Goal: Task Accomplishment & Management: Manage account settings

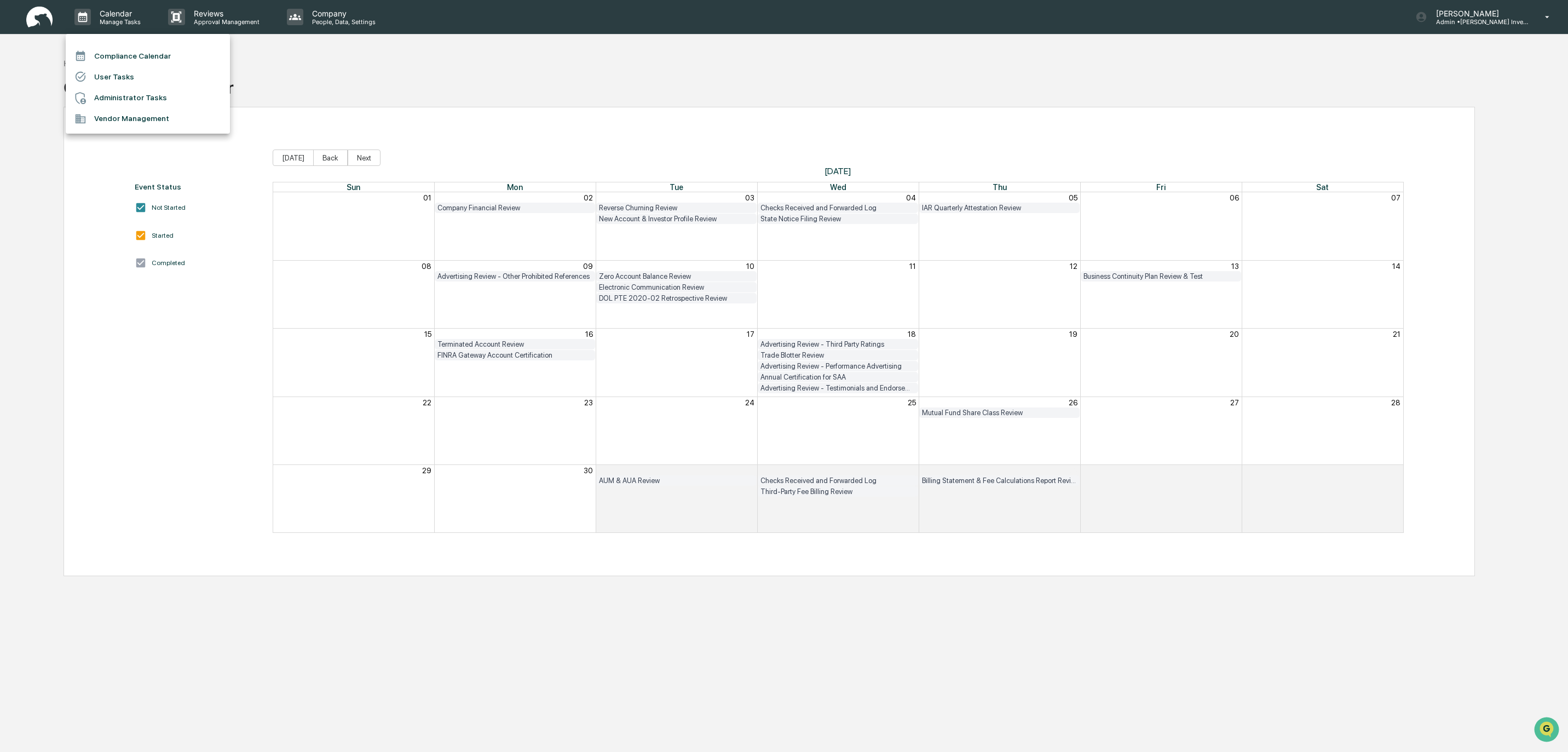
click at [287, 63] on div at bounding box center [784, 376] width 1568 height 752
click at [220, 23] on p "Approval Management" at bounding box center [225, 22] width 80 height 8
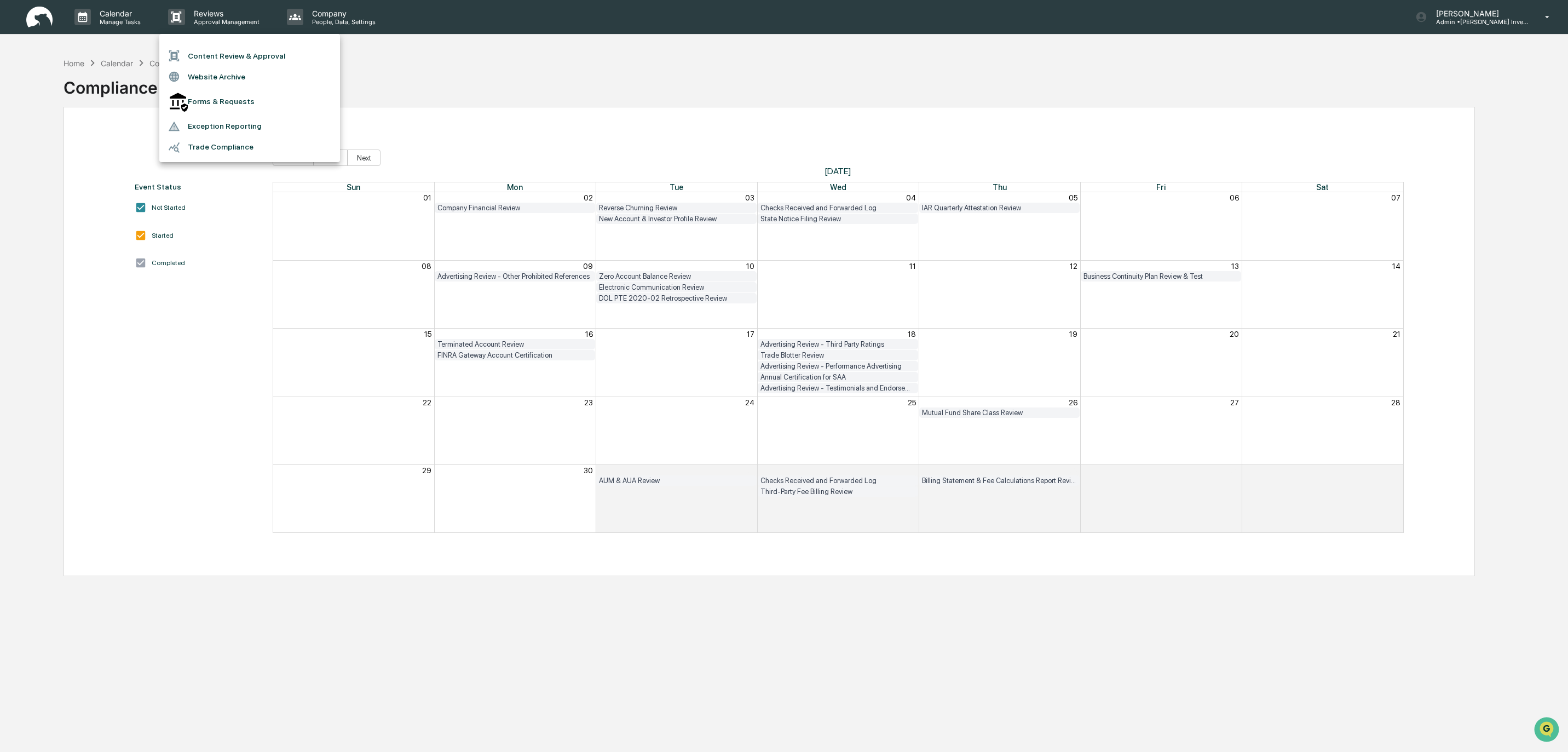
click at [38, 21] on div at bounding box center [784, 376] width 1568 height 752
click at [72, 62] on div "Home" at bounding box center [74, 63] width 21 height 9
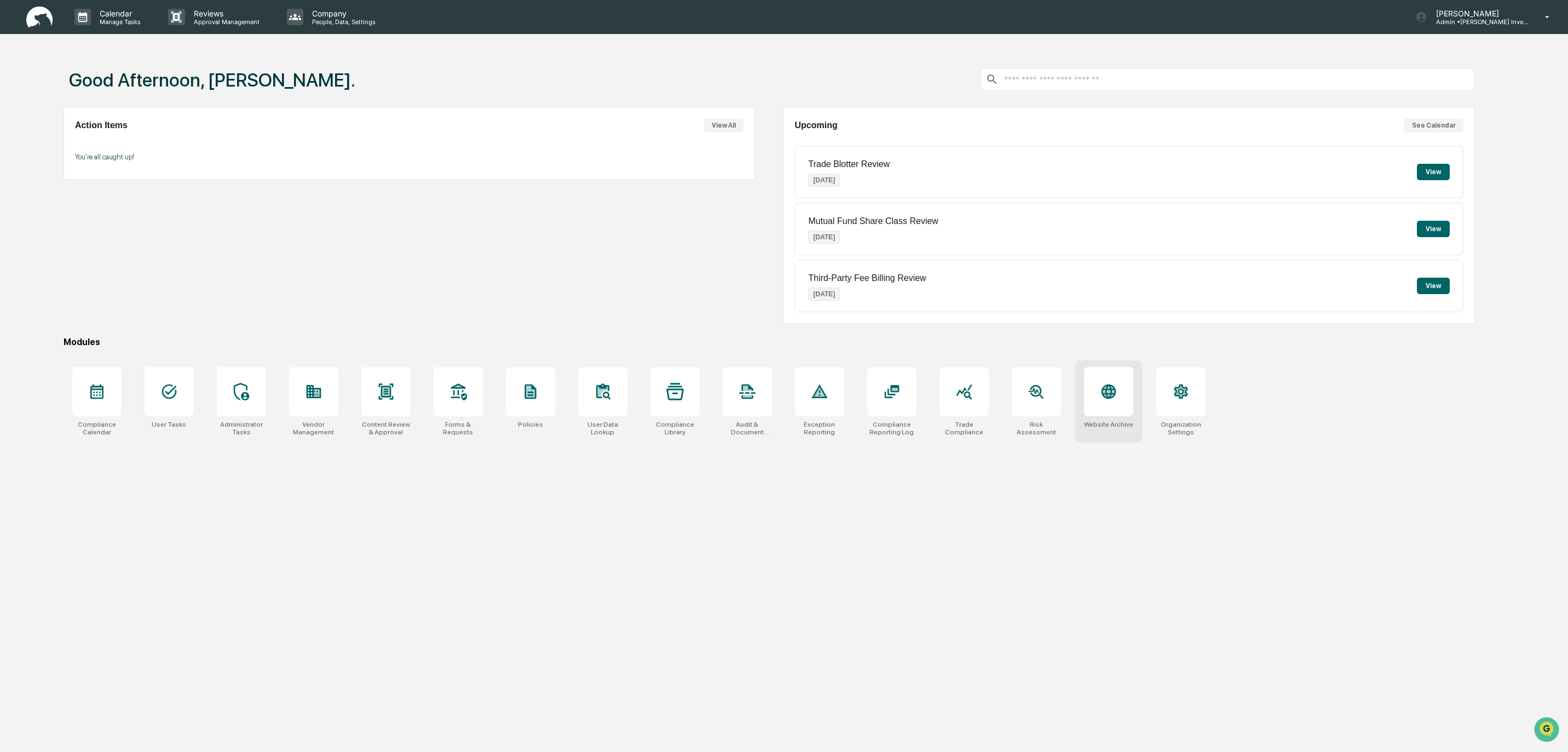
click at [1108, 394] on icon at bounding box center [1109, 392] width 15 height 15
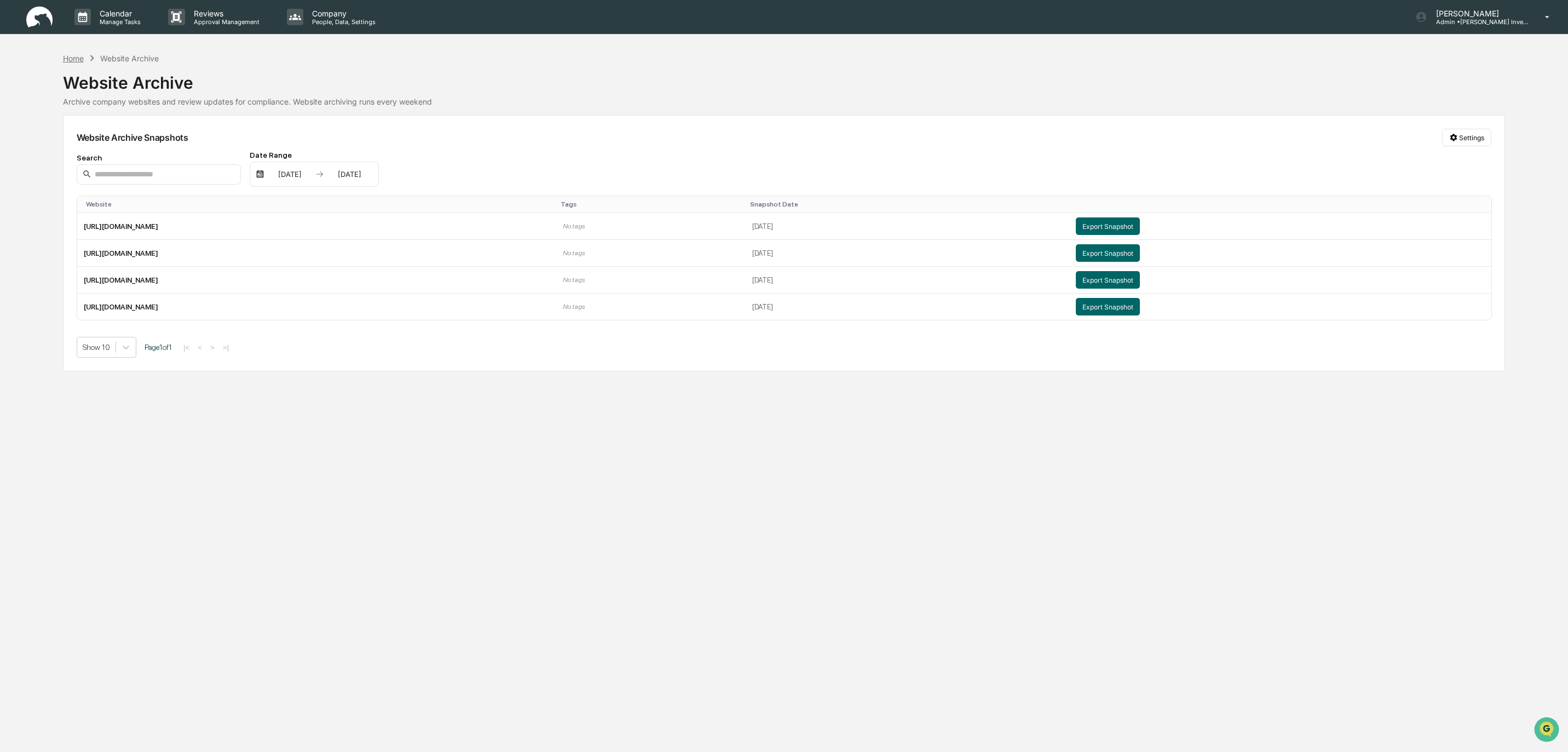
click at [74, 60] on div "Home" at bounding box center [73, 58] width 21 height 9
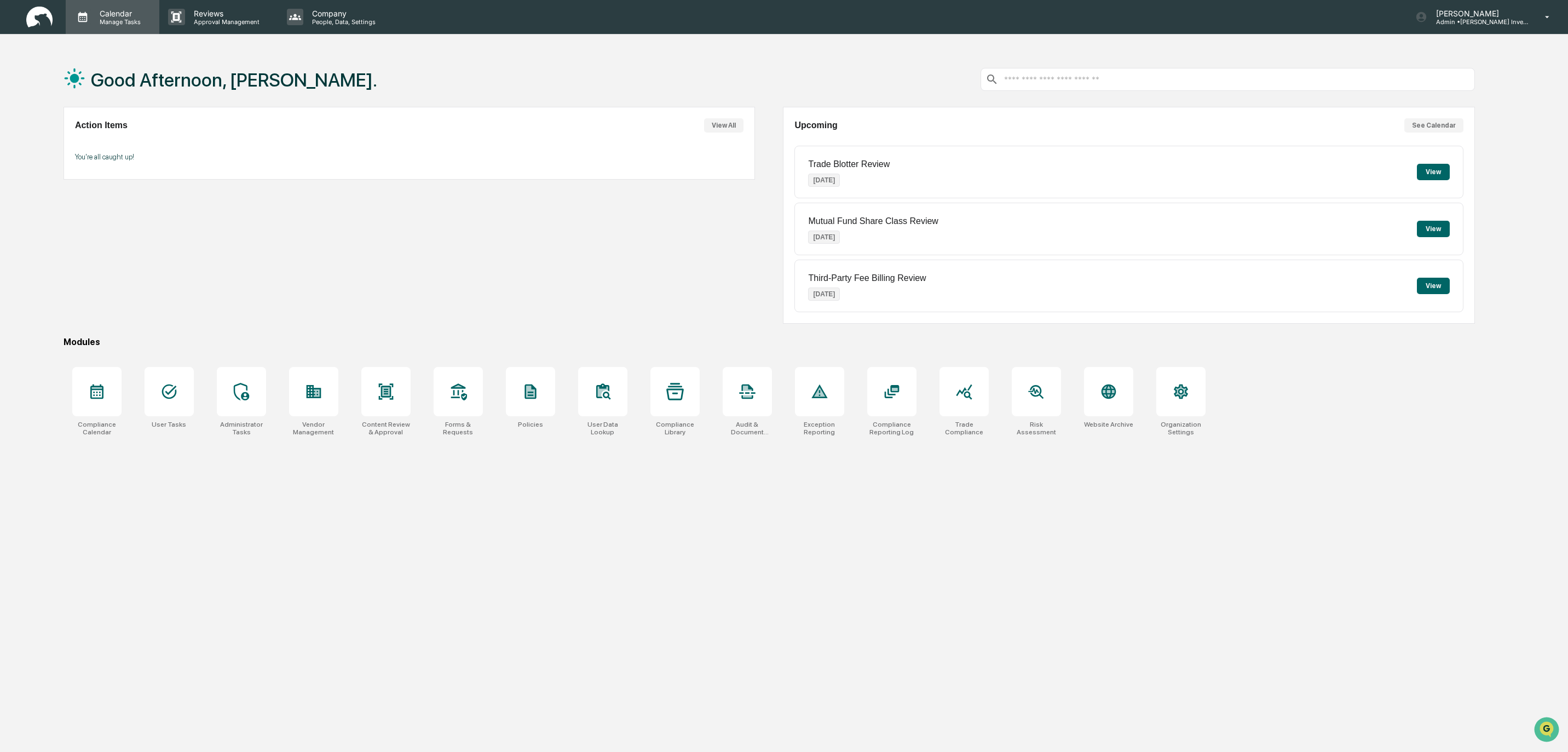
click at [106, 12] on p "Calendar" at bounding box center [118, 13] width 55 height 9
click at [122, 97] on li "Administrator Tasks" at bounding box center [148, 98] width 164 height 21
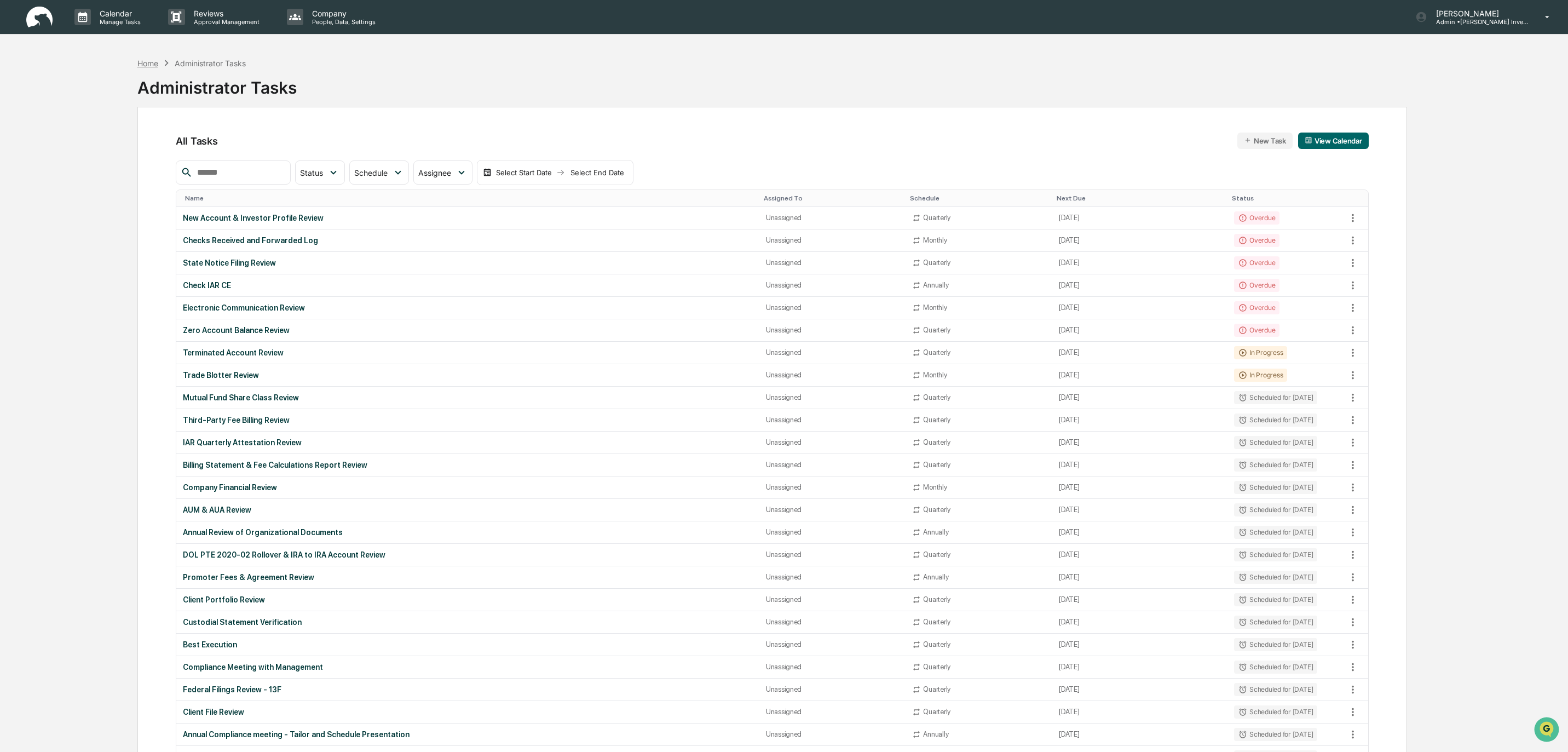
click at [149, 65] on div "Home" at bounding box center [148, 63] width 21 height 9
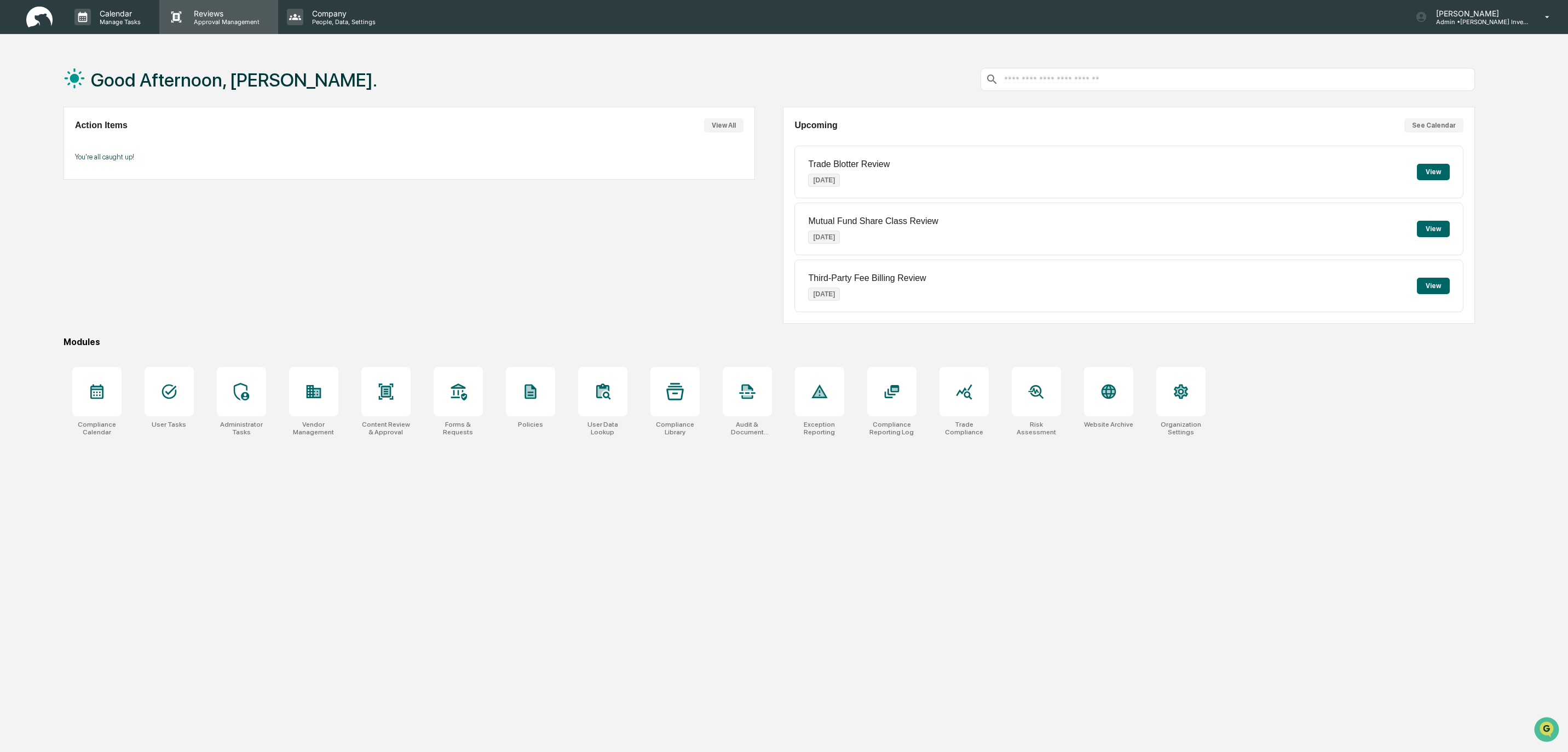
click at [204, 15] on p "Reviews" at bounding box center [225, 13] width 80 height 9
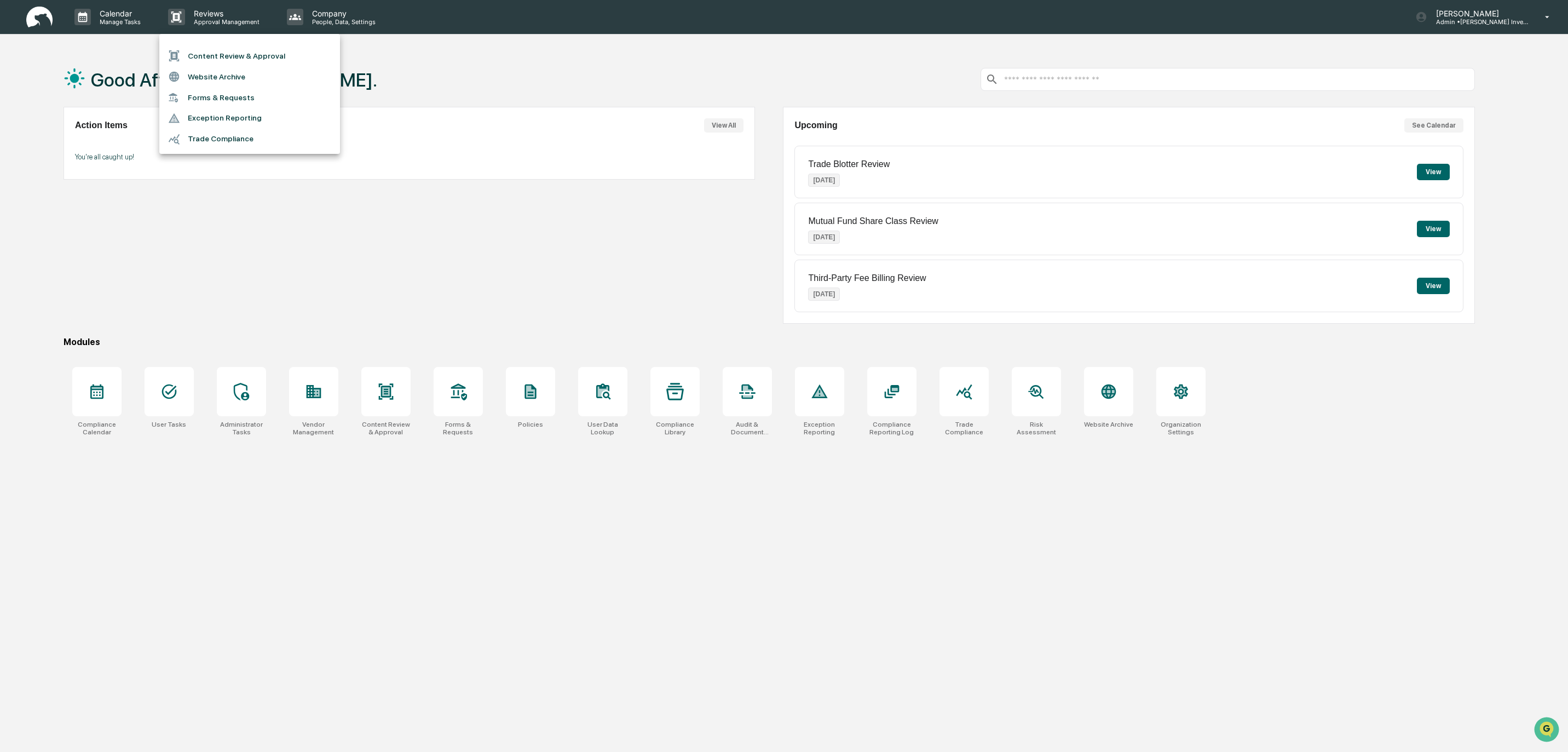
click at [334, 19] on div at bounding box center [784, 376] width 1568 height 752
click at [334, 19] on p "People, Data, Settings" at bounding box center [342, 22] width 78 height 8
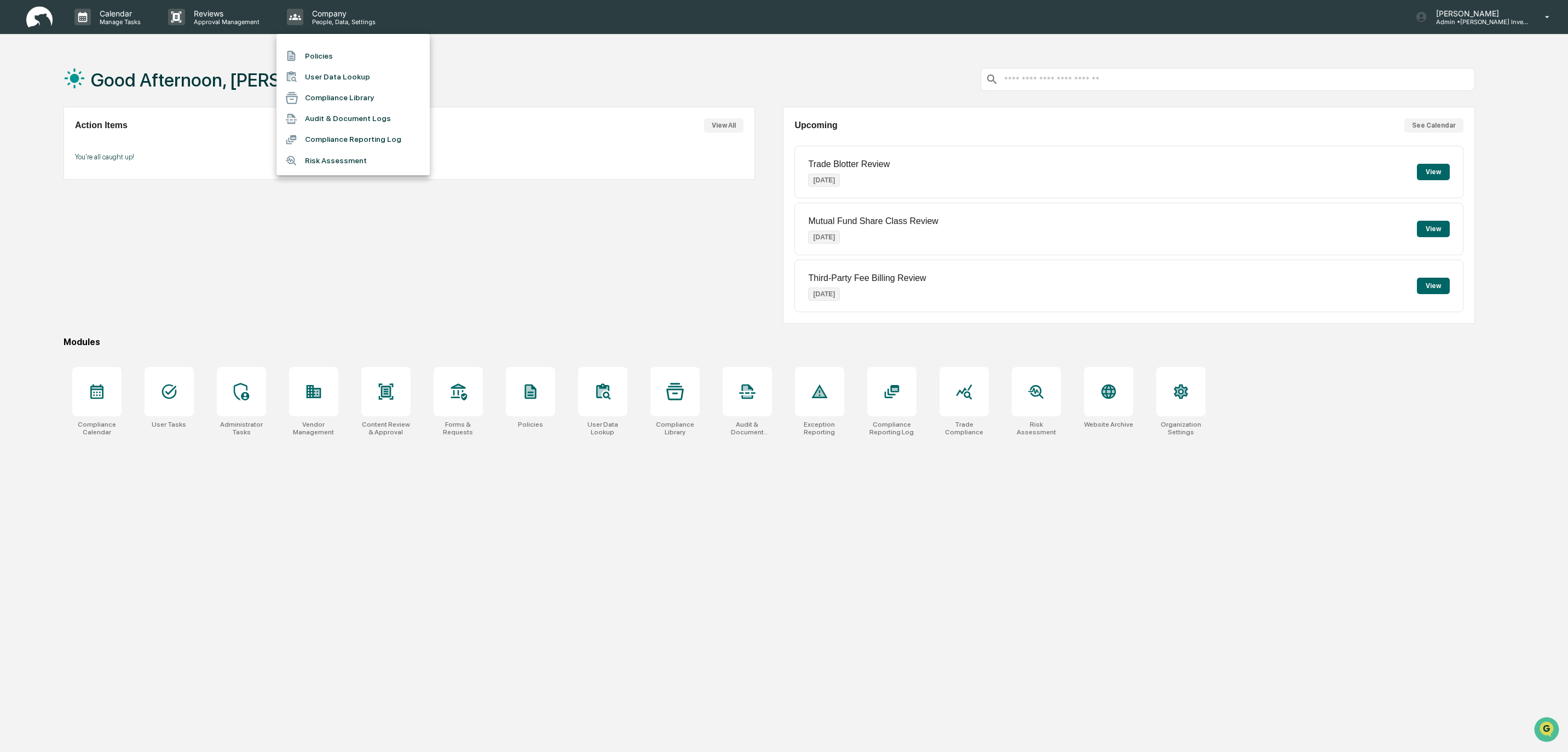
click at [123, 17] on div at bounding box center [784, 376] width 1568 height 752
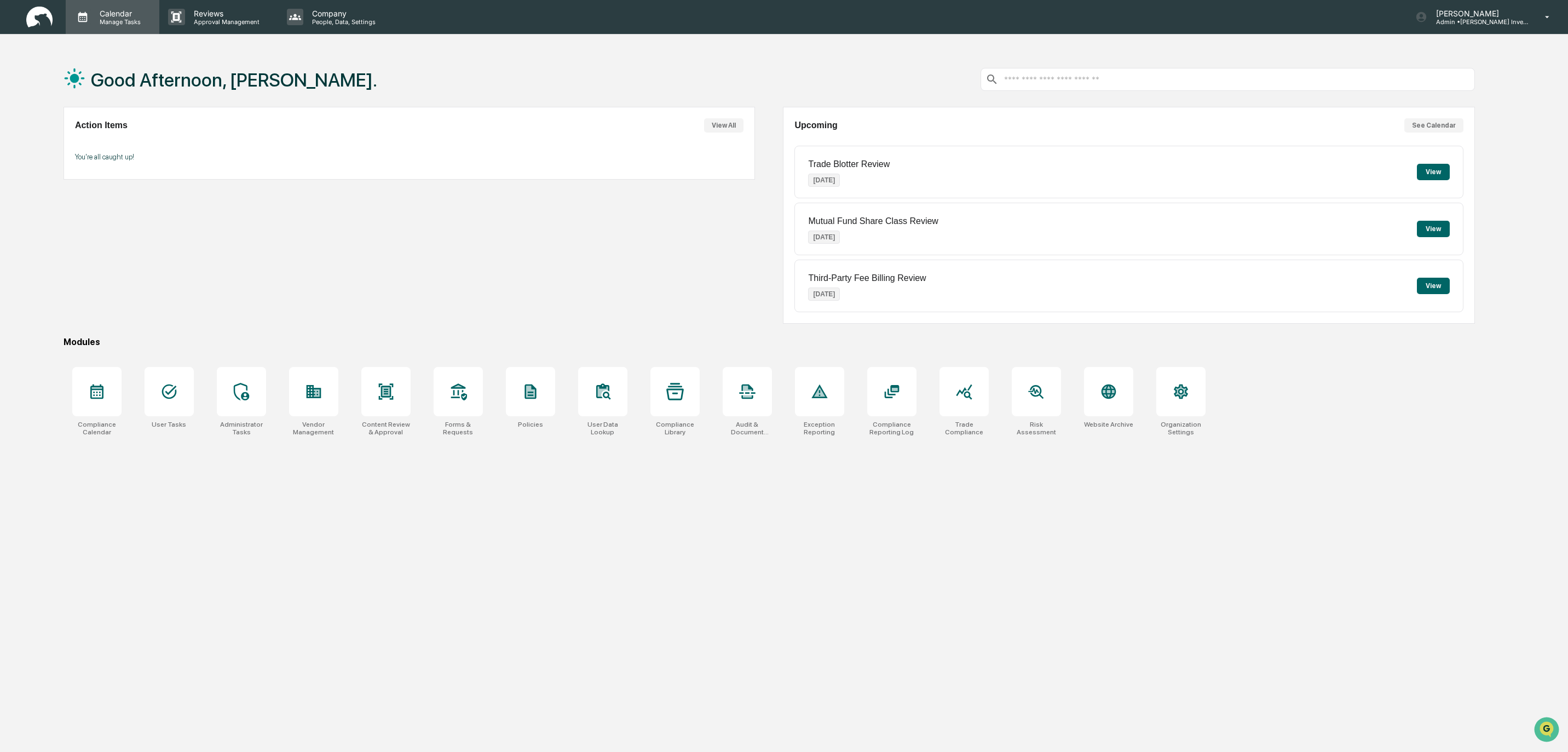
click at [116, 19] on p "Manage Tasks" at bounding box center [118, 22] width 55 height 8
click at [1486, 15] on div at bounding box center [784, 376] width 1568 height 752
click at [1485, 18] on p "Admin • Goodwin Investment Advisory" at bounding box center [1478, 22] width 102 height 8
click at [1480, 66] on li "Organization Settings" at bounding box center [1483, 68] width 153 height 20
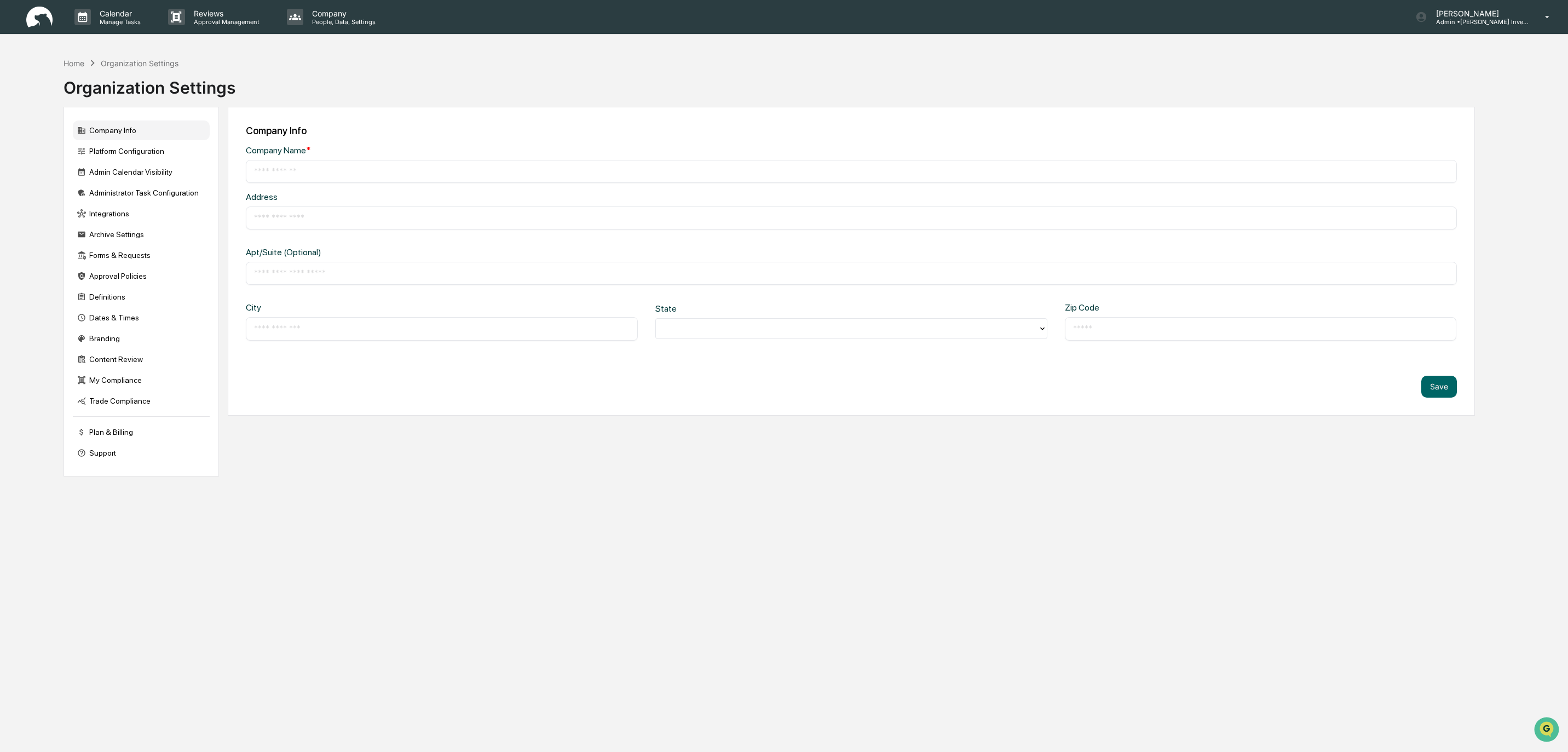
type input "**********"
type input "*********"
type input "*****"
click at [262, 452] on div "**********" at bounding box center [851, 291] width 1247 height 370
